Goal: Task Accomplishment & Management: Complete application form

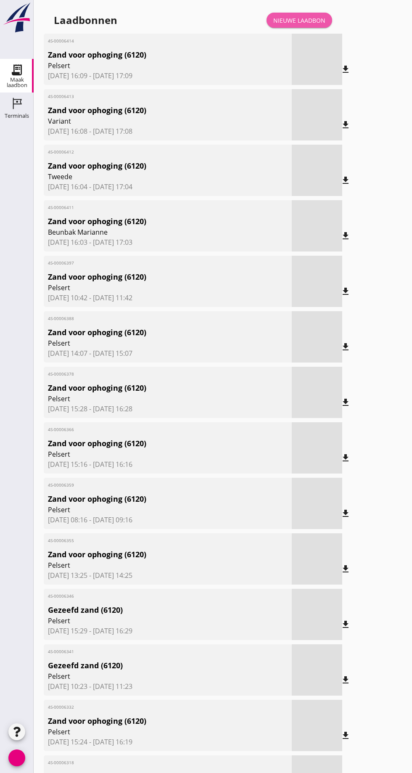
click at [303, 13] on link "Nieuwe laadbon" at bounding box center [300, 20] width 66 height 15
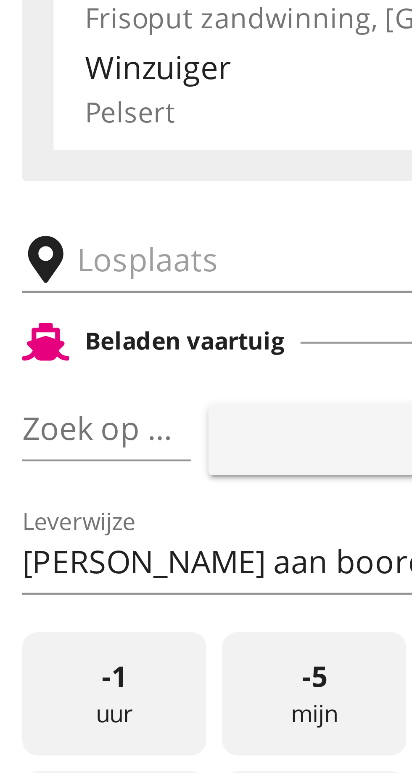
click at [71, 145] on input "text" at bounding box center [134, 145] width 144 height 13
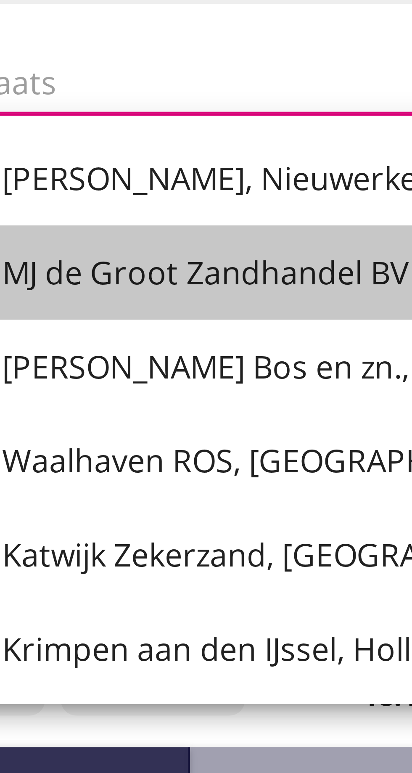
click at [132, 187] on font "MJ de Groot Zandhandel BV - [GEOGRAPHIC_DATA], [GEOGRAPHIC_DATA]" at bounding box center [196, 186] width 230 height 9
type input "[PERSON_NAME] Zandhandel B.V. - Spaansepolder, [GEOGRAPHIC_DATA]"
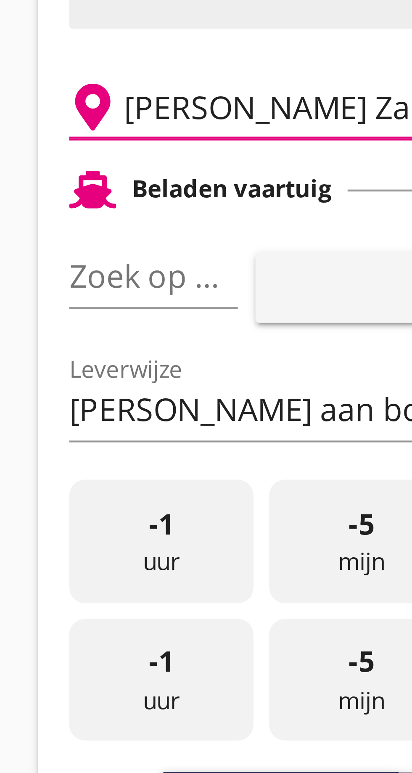
click at [76, 184] on font "pijl_drop_down" at bounding box center [81, 182] width 141 height 10
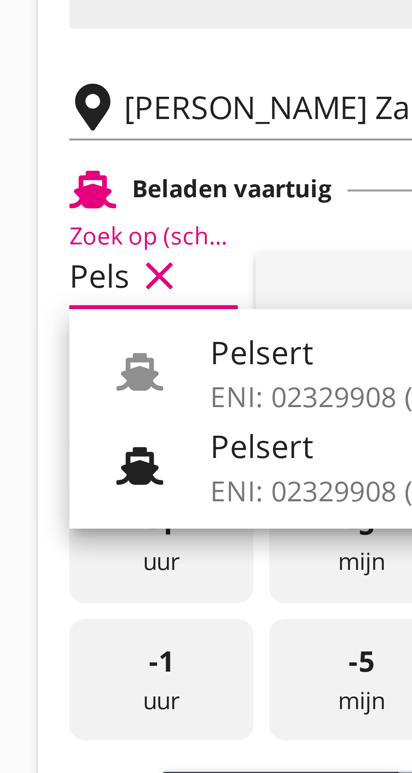
scroll to position [0, 4]
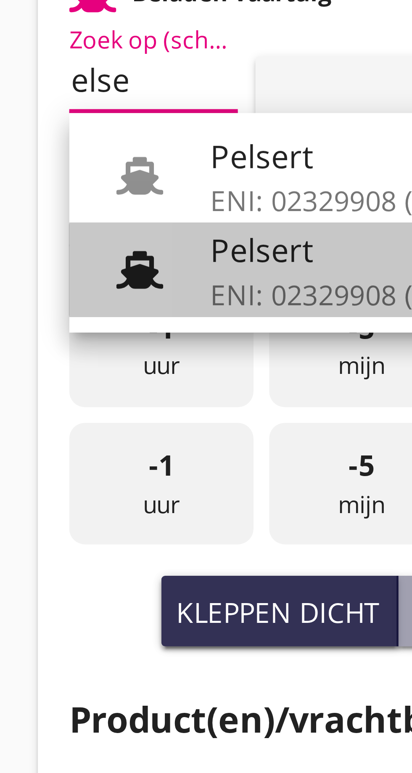
click at [94, 224] on font "ENI: 02329908 (L:86 x B:)" at bounding box center [115, 228] width 68 height 8
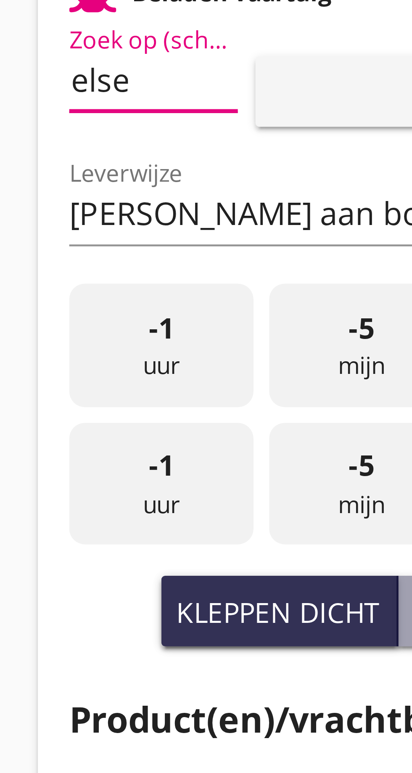
type input "Pelsert"
type input "[PERSON_NAME]"
type input "1087"
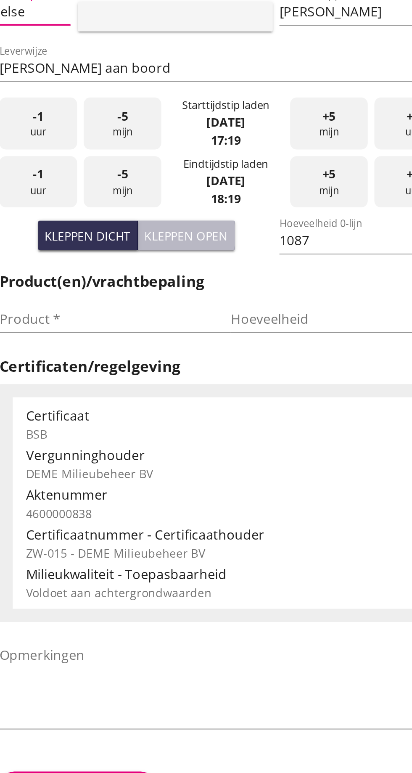
type input "Pelsert"
click at [158, 298] on font "Kleppen open" at bounding box center [146, 296] width 42 height 8
type input "725"
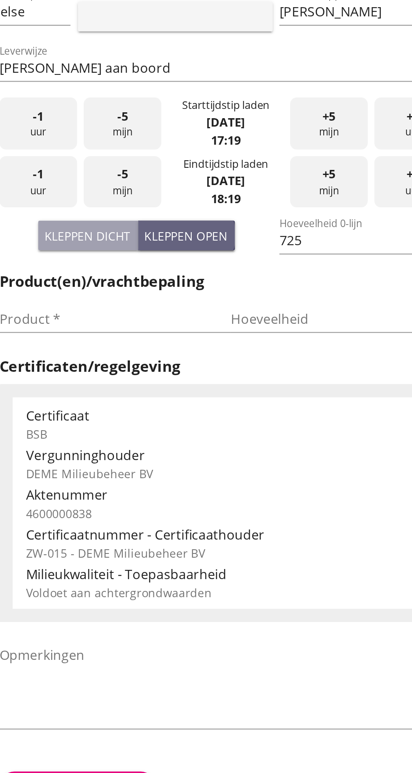
scroll to position [0, 0]
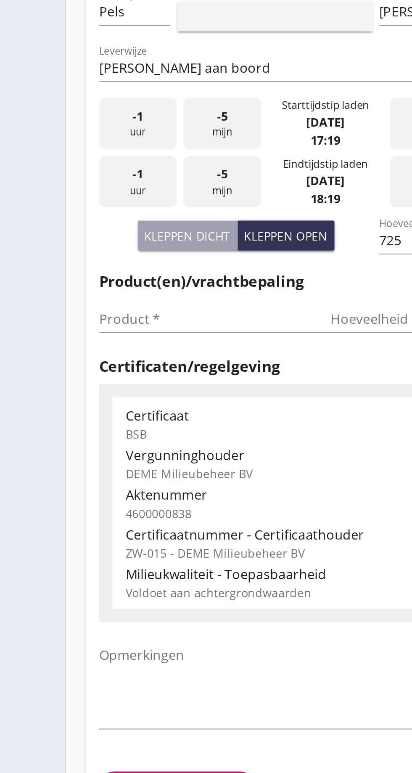
click at [67, 338] on input "Product *" at bounding box center [103, 338] width 106 height 13
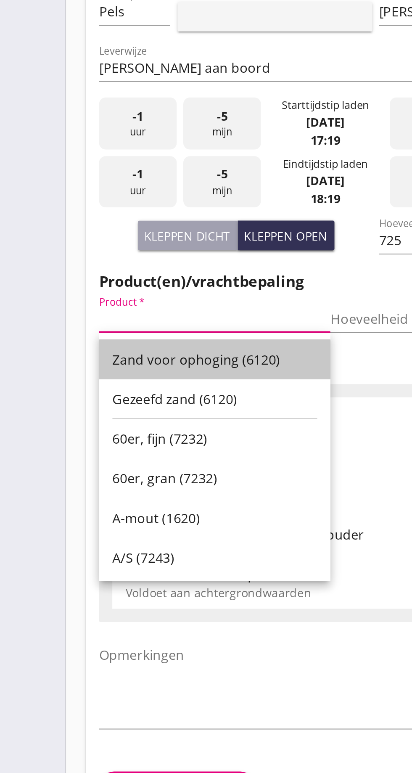
click at [112, 355] on font "Zand voor ophoging (6120)" at bounding box center [99, 359] width 85 height 9
type input "Zand voor ophoging (6120)"
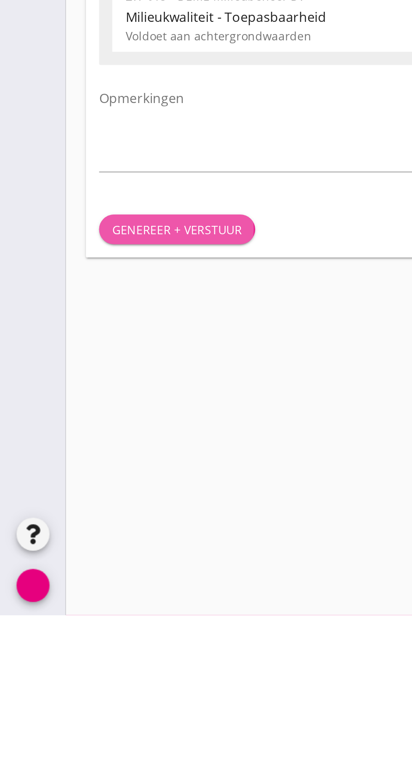
click at [98, 578] on font "Genereer + verstuur" at bounding box center [90, 577] width 66 height 8
